Goal: Task Accomplishment & Management: Manage account settings

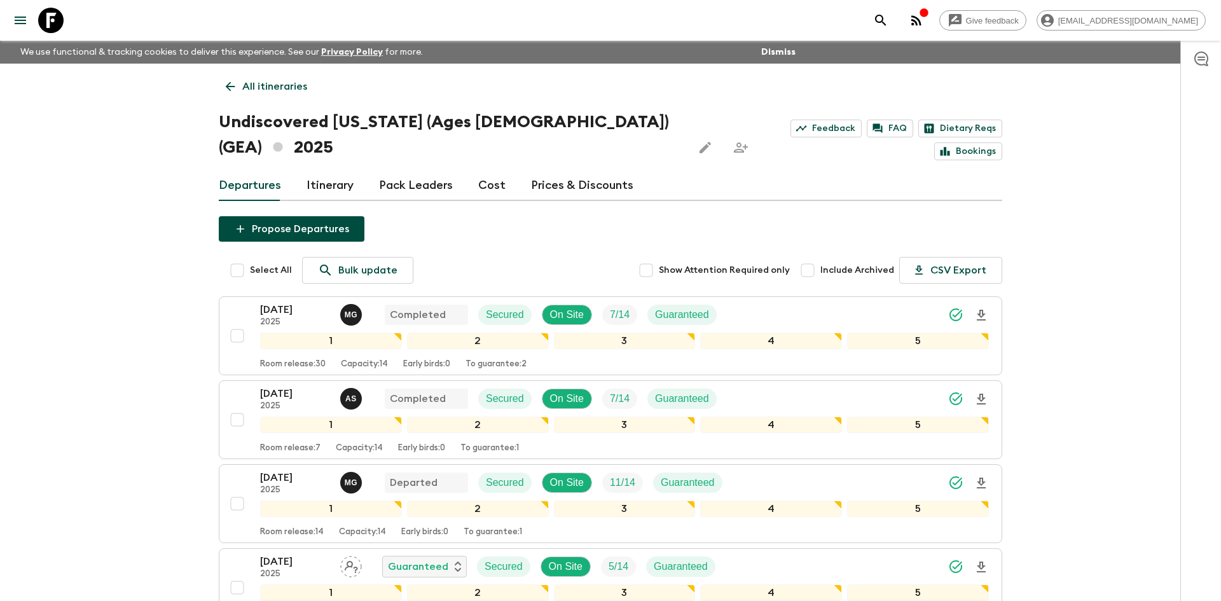
click at [294, 83] on p "All itineraries" at bounding box center [274, 86] width 65 height 15
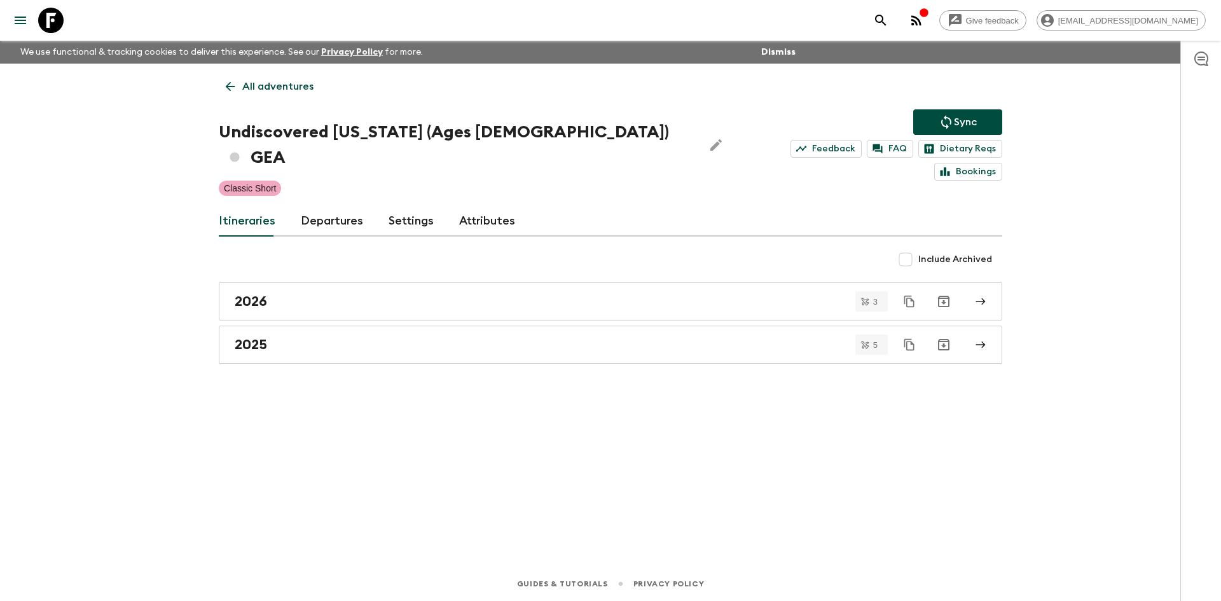
click at [294, 83] on p "All adventures" at bounding box center [277, 86] width 71 height 15
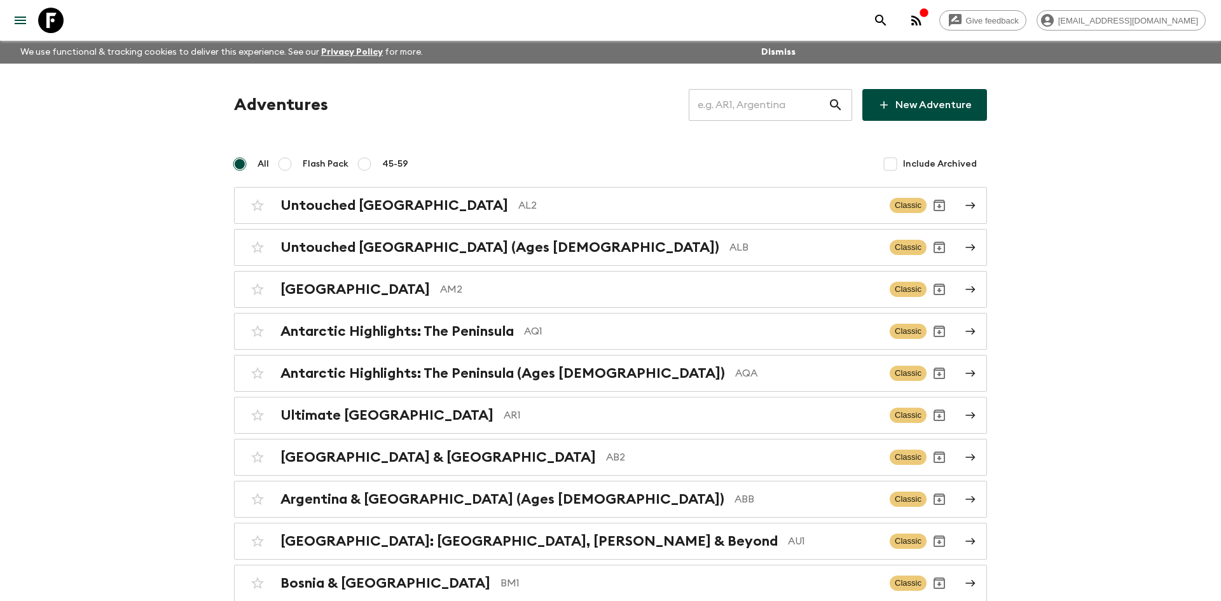
click at [721, 100] on input "text" at bounding box center [758, 105] width 139 height 36
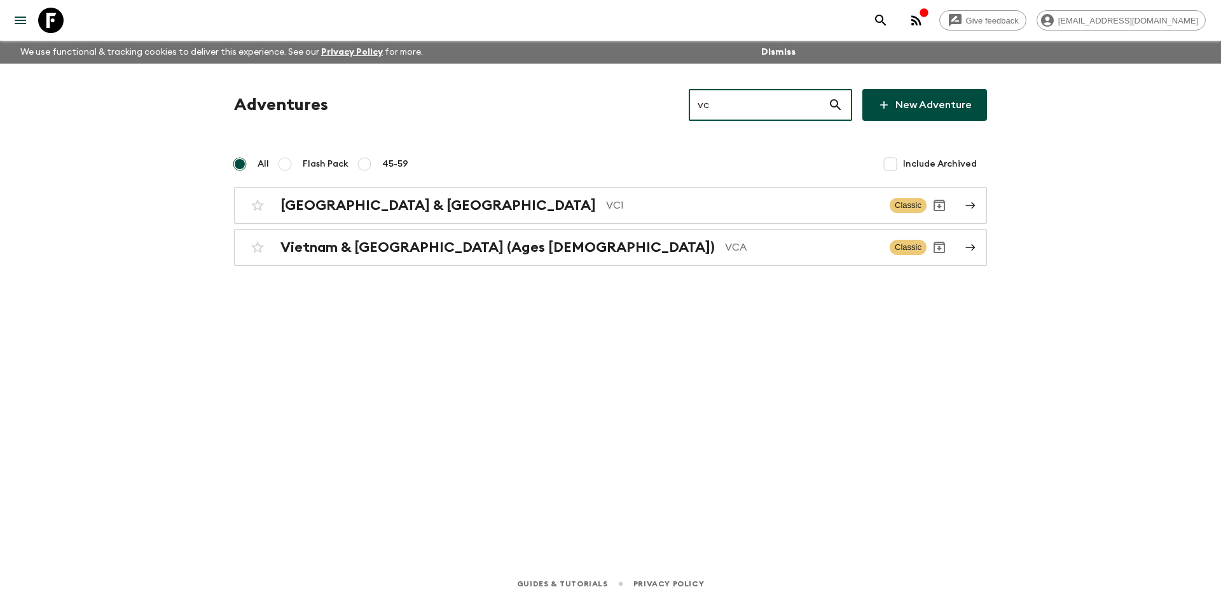
type input "vc1"
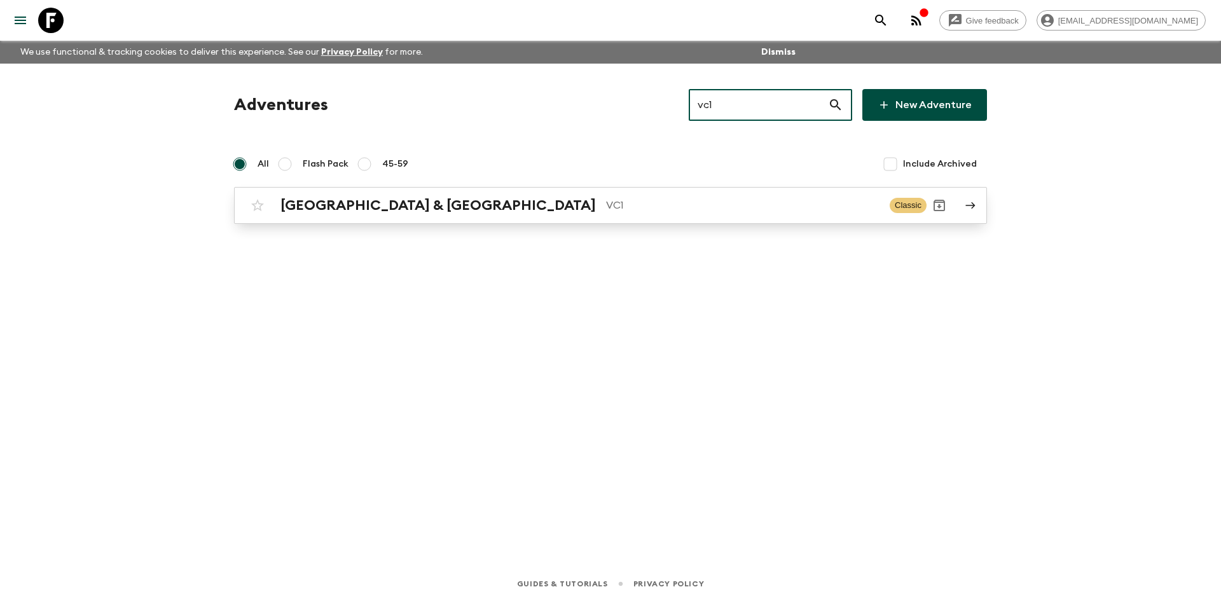
click at [394, 204] on h2 "[GEOGRAPHIC_DATA] & [GEOGRAPHIC_DATA]" at bounding box center [437, 205] width 315 height 17
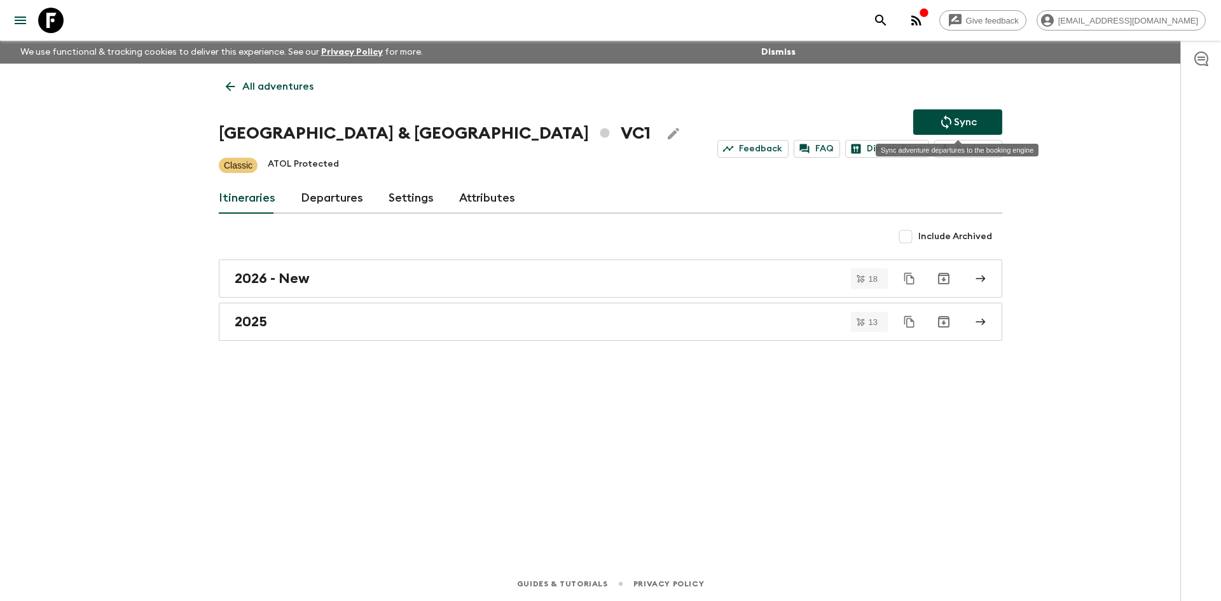
click at [964, 122] on p "Sync" at bounding box center [965, 121] width 23 height 15
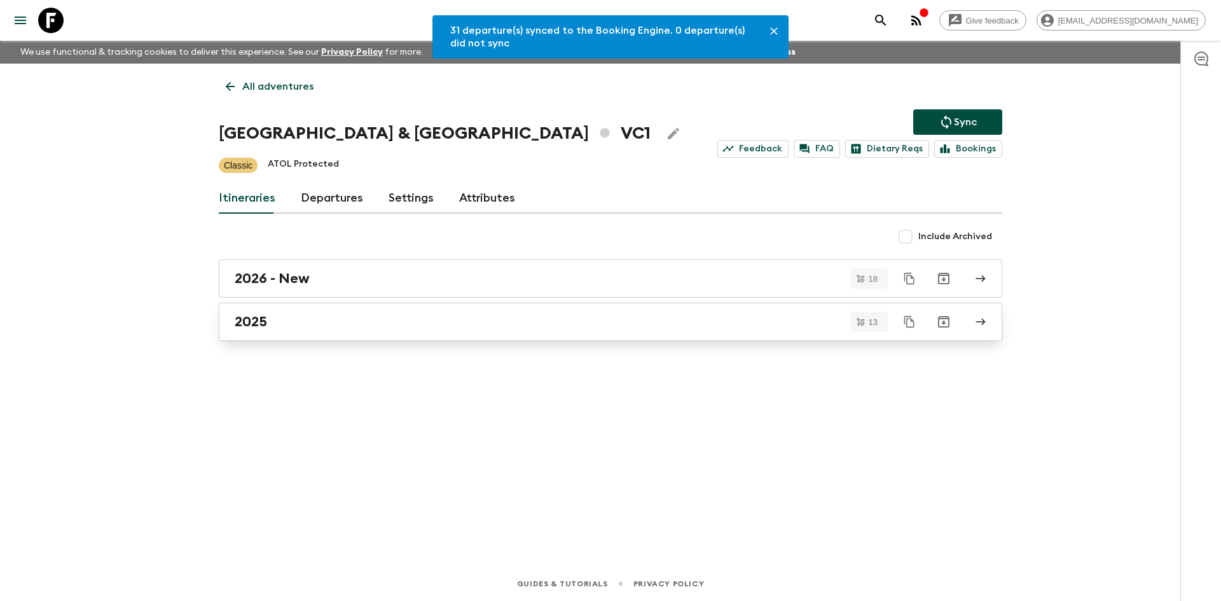
click at [312, 323] on div "2025" at bounding box center [599, 322] width 728 height 17
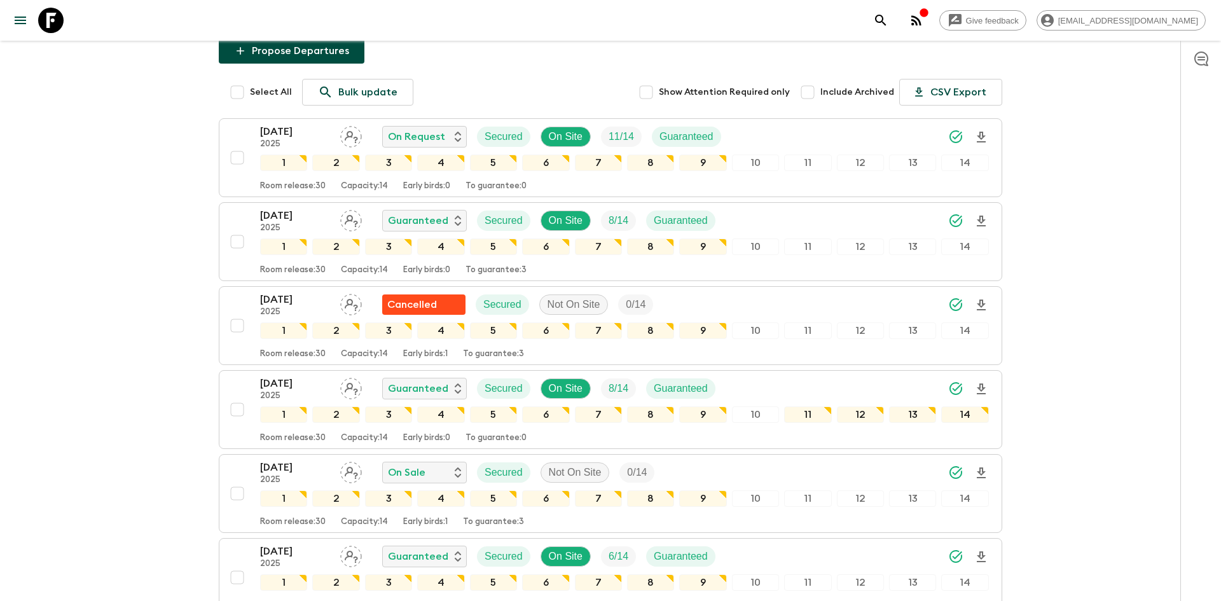
scroll to position [145, 0]
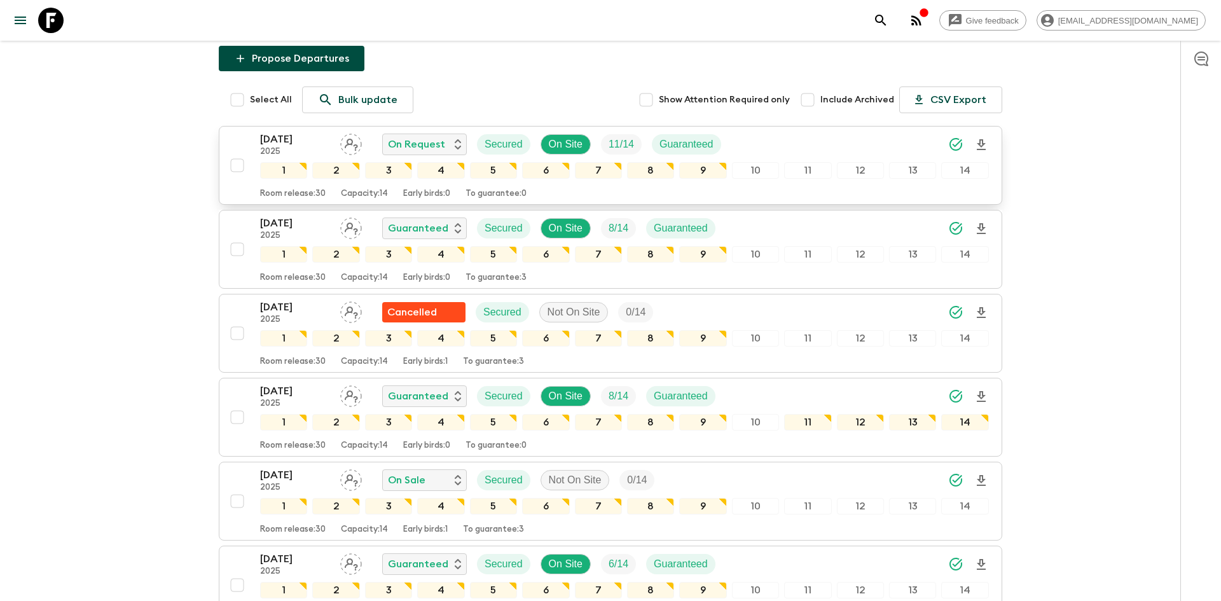
click at [350, 143] on icon "Assign pack leader" at bounding box center [351, 145] width 22 height 22
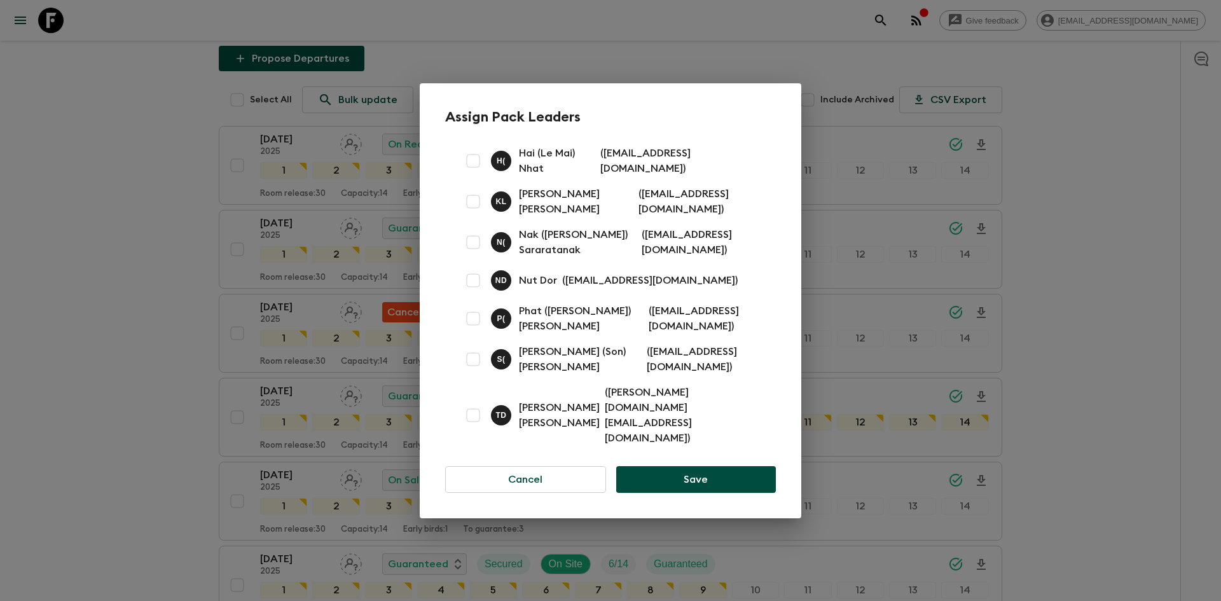
click at [473, 174] on input "checkbox" at bounding box center [472, 160] width 25 height 25
checkbox input "true"
click at [475, 255] on input "checkbox" at bounding box center [472, 242] width 25 height 25
checkbox input "true"
click at [689, 466] on button "Save" at bounding box center [696, 479] width 160 height 27
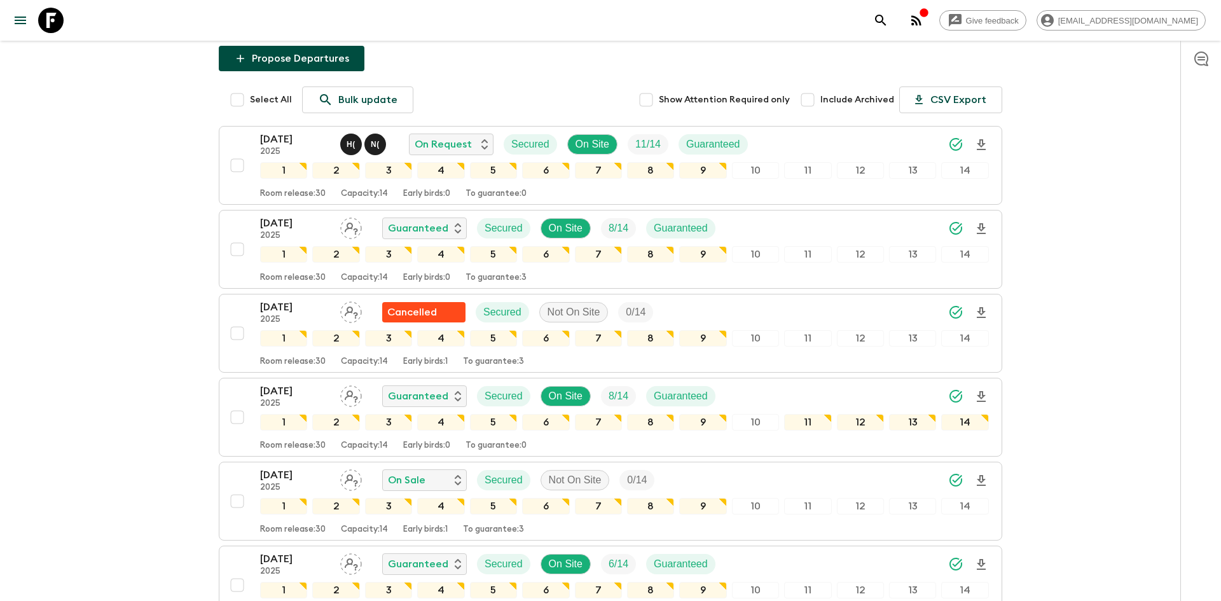
scroll to position [0, 0]
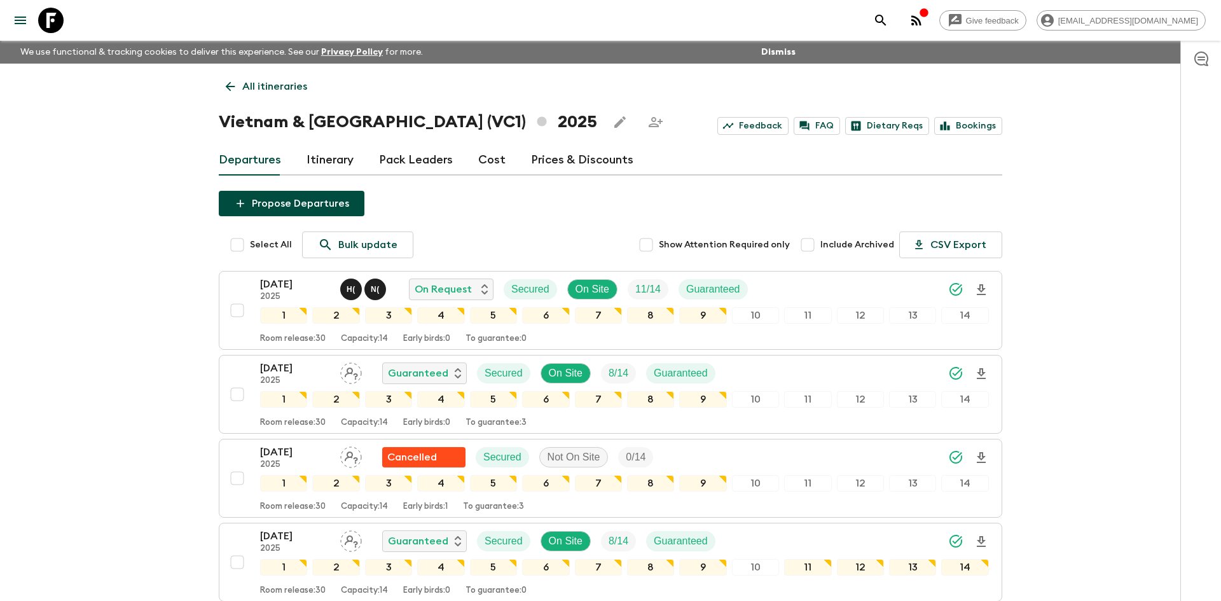
click at [252, 93] on p "All itineraries" at bounding box center [274, 86] width 65 height 15
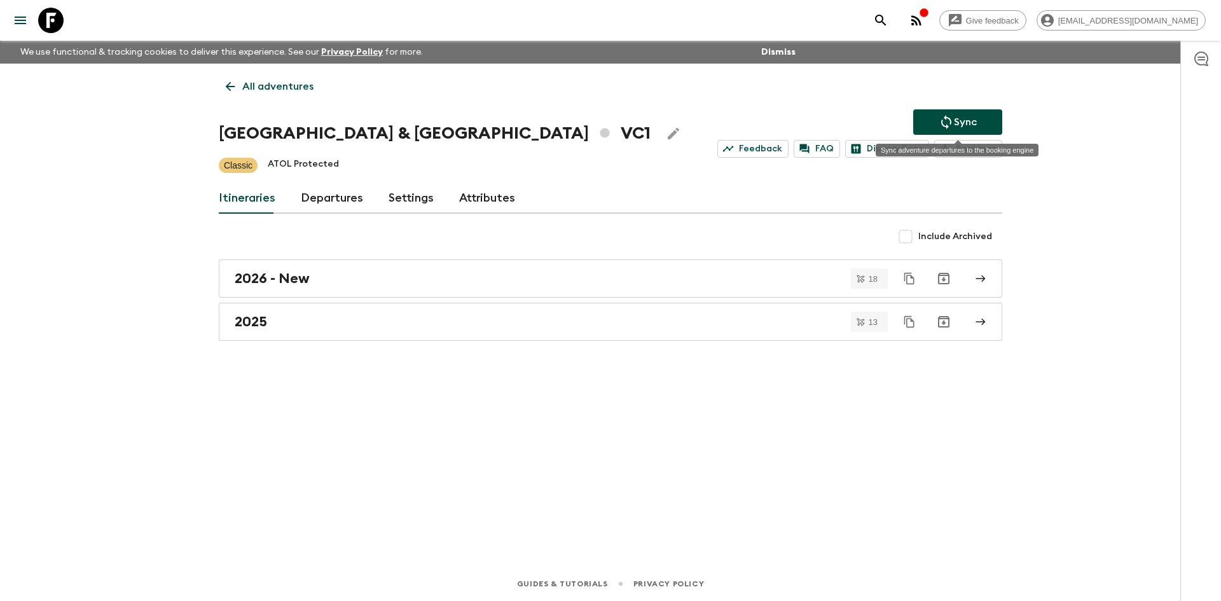
click at [918, 127] on button "Sync" at bounding box center [957, 121] width 89 height 25
click at [984, 119] on button "Sync" at bounding box center [957, 121] width 89 height 25
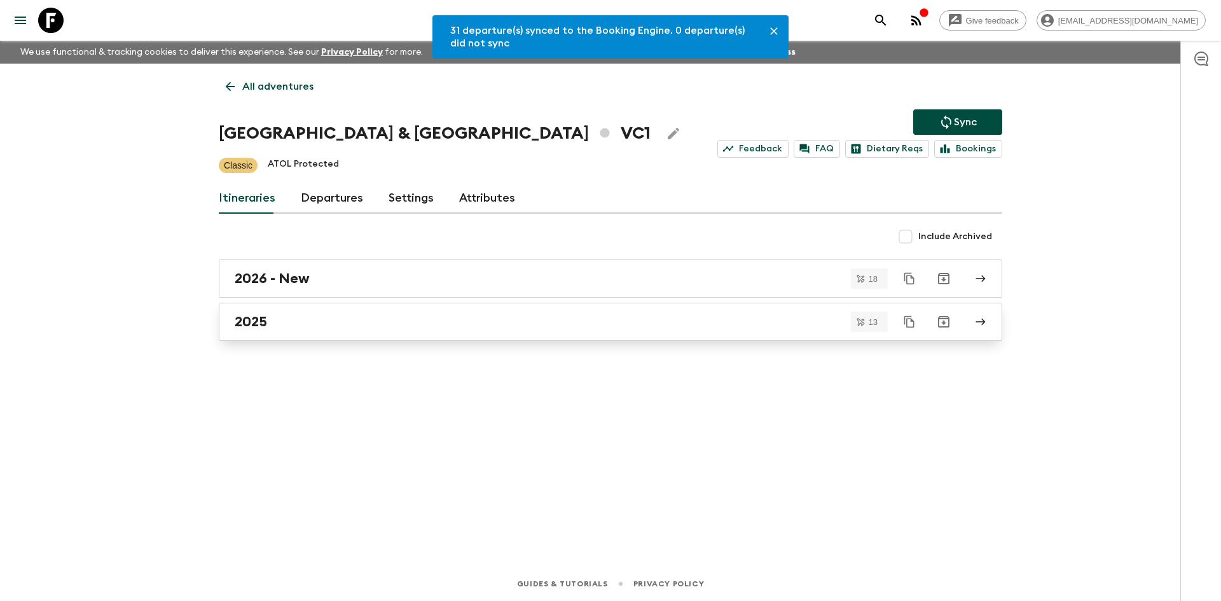
click at [260, 320] on h2 "2025" at bounding box center [251, 322] width 32 height 17
